Goal: Navigation & Orientation: Find specific page/section

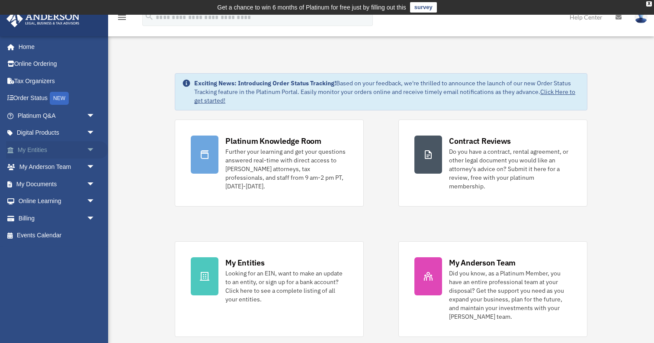
click at [32, 148] on link "My Entities arrow_drop_down" at bounding box center [57, 149] width 102 height 17
click at [90, 145] on span "arrow_drop_down" at bounding box center [95, 150] width 17 height 18
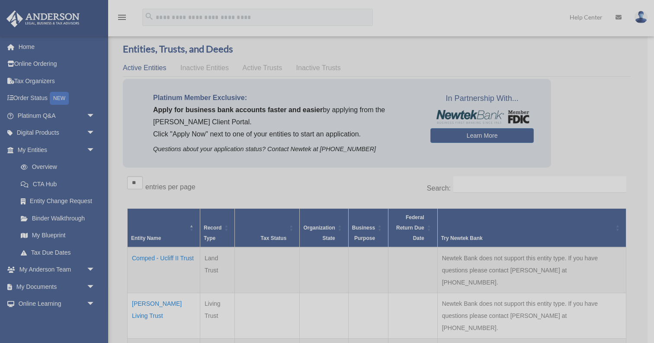
scroll to position [24, 0]
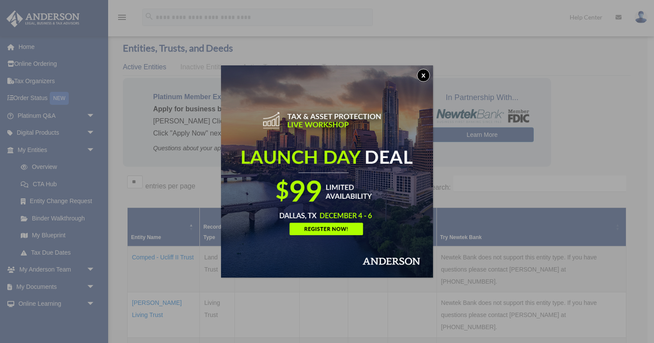
click at [421, 71] on button "x" at bounding box center [423, 75] width 13 height 13
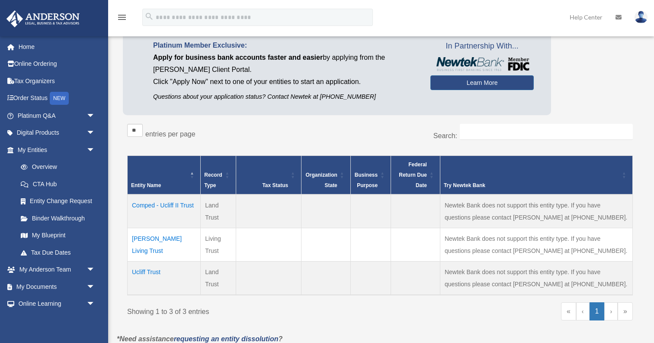
scroll to position [74, 0]
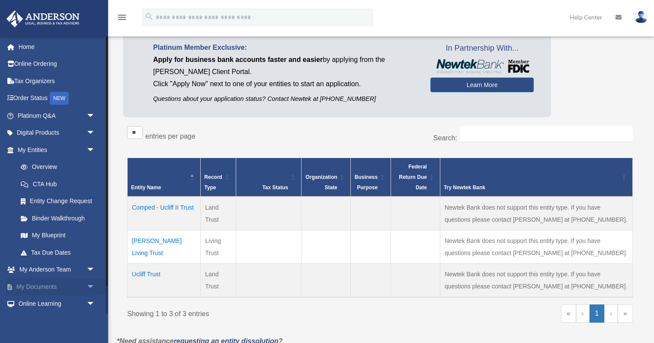
click at [39, 281] on link "My Documents arrow_drop_down" at bounding box center [57, 286] width 102 height 17
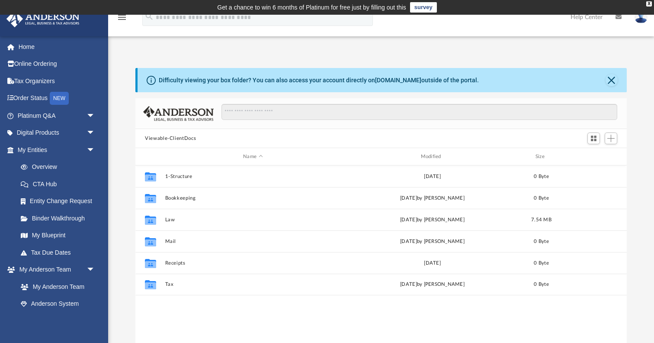
scroll to position [0, 0]
click at [50, 198] on link "Entity Change Request" at bounding box center [60, 201] width 96 height 17
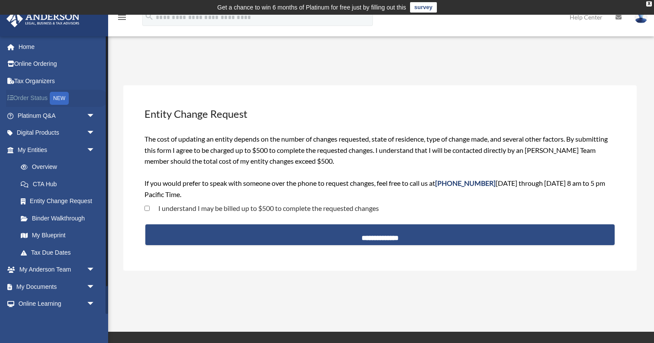
click at [33, 96] on link "Order Status NEW" at bounding box center [57, 99] width 102 height 18
click at [44, 230] on link "My Blueprint" at bounding box center [60, 235] width 96 height 17
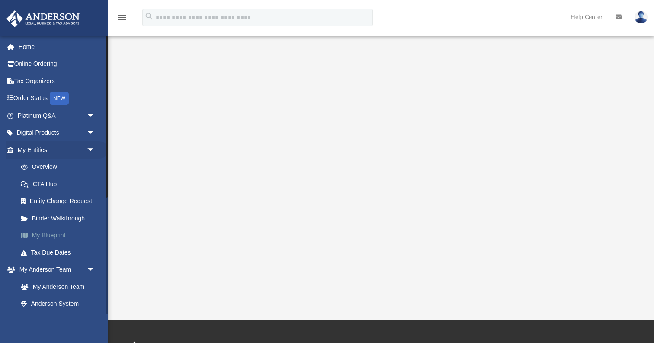
scroll to position [128, 0]
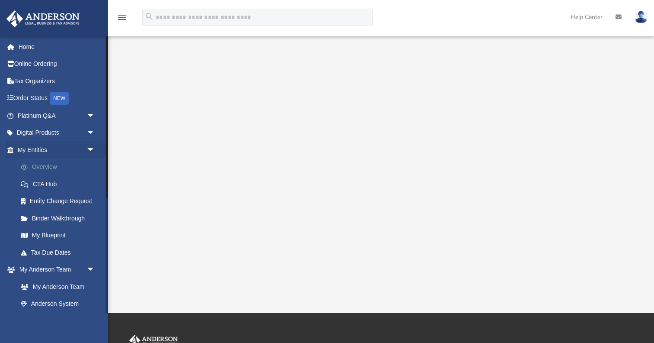
click at [41, 164] on link "Overview" at bounding box center [60, 166] width 96 height 17
click at [35, 166] on link "Overview" at bounding box center [60, 166] width 96 height 17
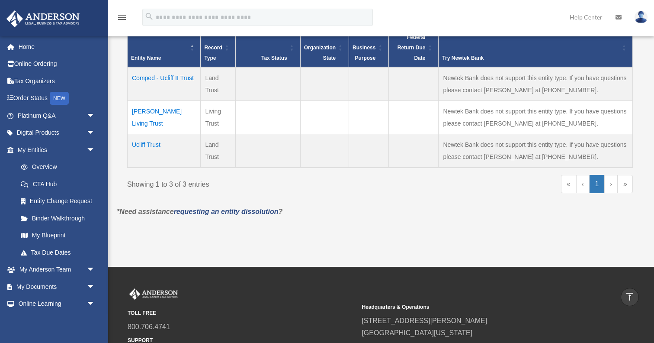
scroll to position [202, 0]
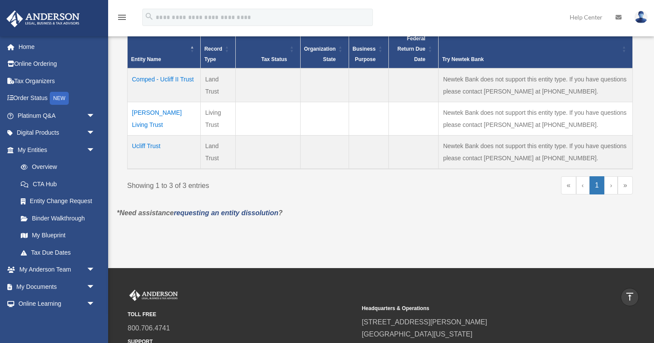
click at [609, 181] on link "›" at bounding box center [610, 185] width 13 height 18
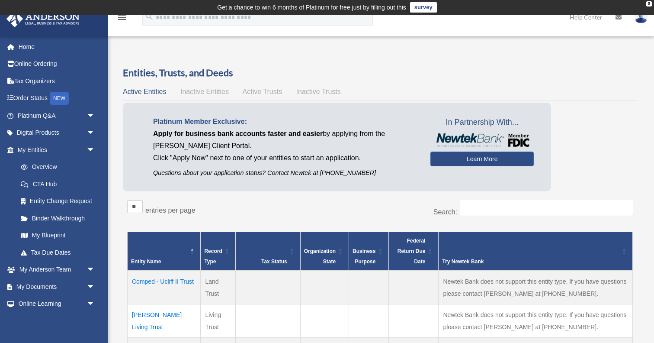
scroll to position [0, 0]
click at [203, 90] on span "Inactive Entities" at bounding box center [204, 91] width 48 height 7
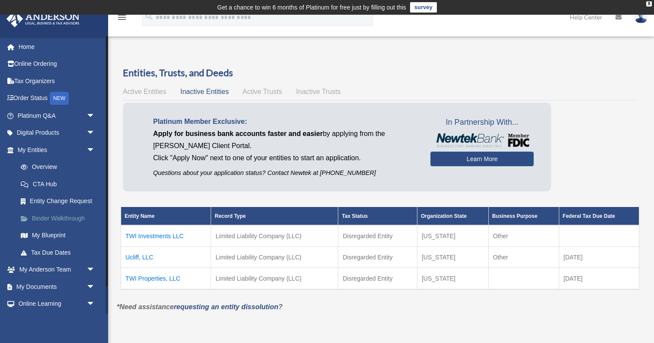
click at [52, 214] on link "Binder Walkthrough" at bounding box center [60, 217] width 96 height 17
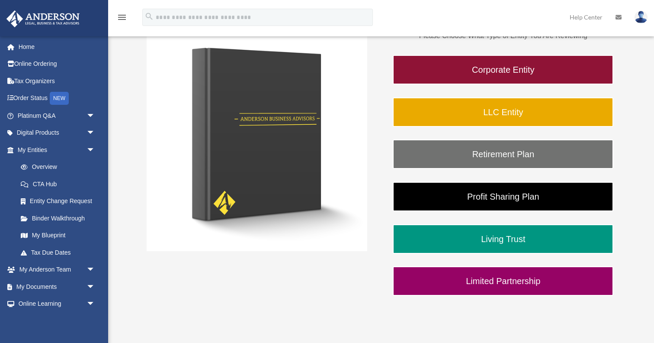
scroll to position [161, 0]
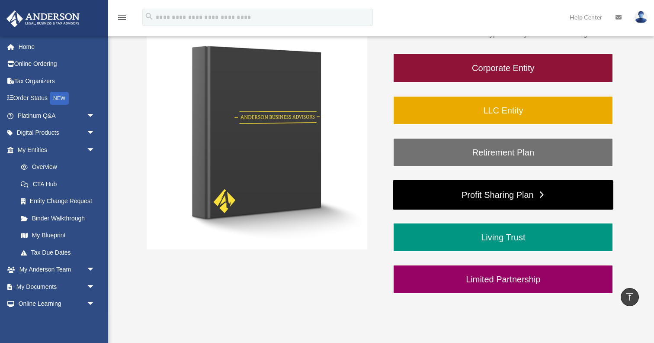
click at [469, 194] on link "Profit Sharing Plan" at bounding box center [503, 194] width 221 height 29
click at [543, 194] on link "Profit Sharing Plan" at bounding box center [503, 194] width 221 height 29
click at [540, 193] on link "Profit Sharing Plan" at bounding box center [503, 194] width 221 height 29
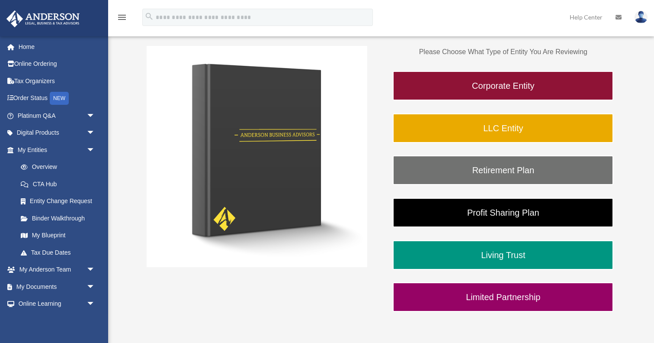
scroll to position [141, 0]
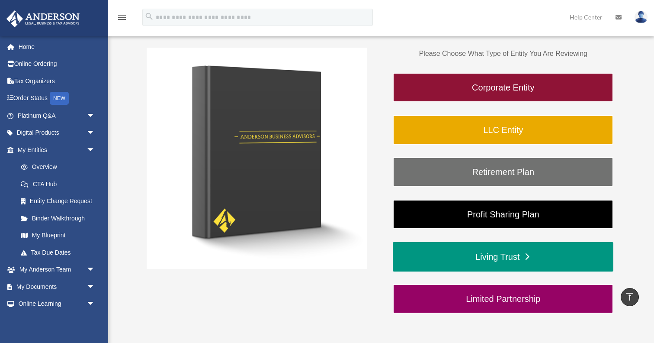
click at [529, 253] on link "Living Trust" at bounding box center [503, 256] width 221 height 29
